Goal: Understand process/instructions

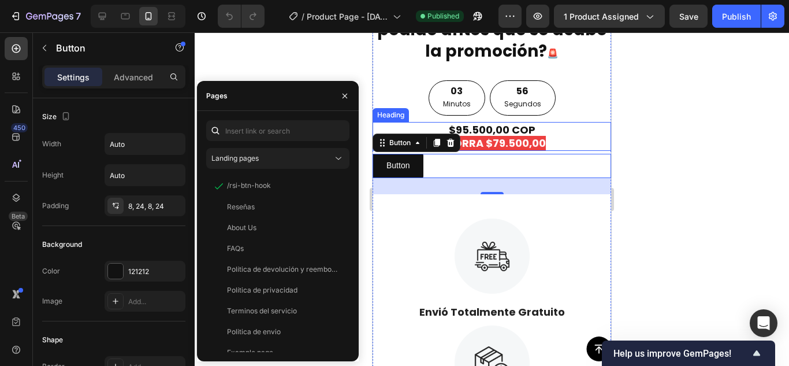
scroll to position [618, 0]
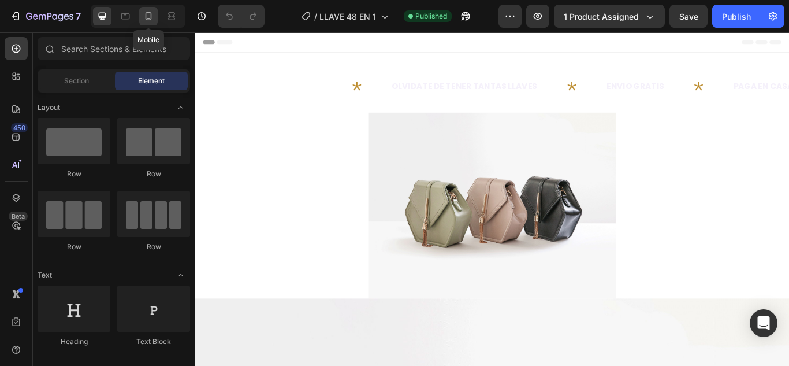
click at [152, 15] on icon at bounding box center [149, 16] width 12 height 12
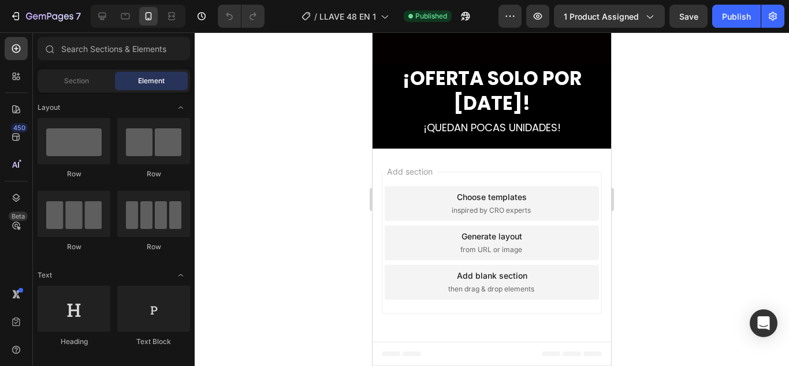
scroll to position [2901, 0]
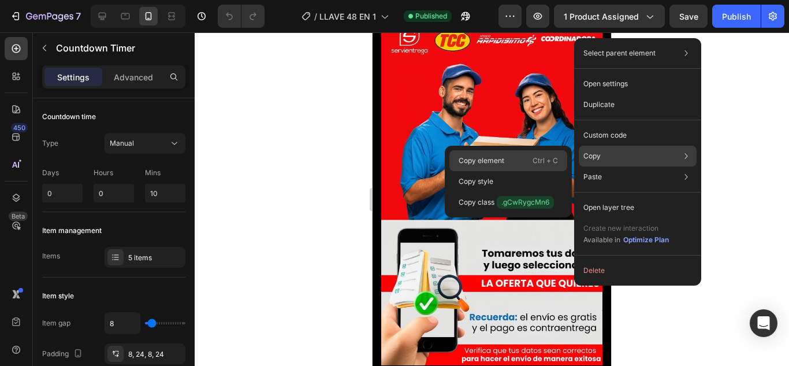
click at [539, 165] on p "Ctrl + C" at bounding box center [544, 161] width 25 height 12
